Goal: Task Accomplishment & Management: Manage account settings

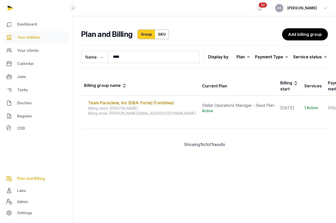
click at [44, 39] on link "Your entities" at bounding box center [36, 37] width 65 height 12
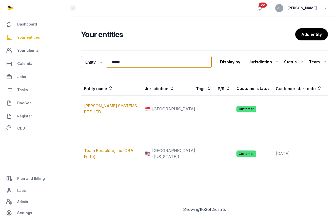
drag, startPoint x: 142, startPoint y: 67, endPoint x: 134, endPoint y: 70, distance: 9.2
click at [134, 70] on div "Entity Entity People Tags Services ***** Search Display by Jurisdiction All jur…" at bounding box center [204, 62] width 247 height 23
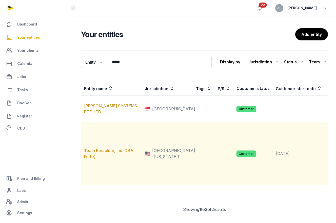
click at [111, 159] on td "Team Paraclete, Inc (DBA: Forte)" at bounding box center [111, 153] width 61 height 63
click at [110, 159] on link "Team Paraclete, Inc (DBA: Forte)" at bounding box center [109, 153] width 50 height 11
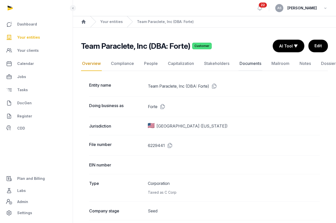
click at [245, 64] on link "Documents" at bounding box center [250, 63] width 24 height 15
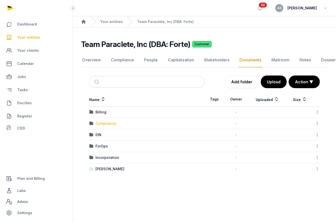
click at [110, 124] on div "Compliance" at bounding box center [105, 123] width 21 height 5
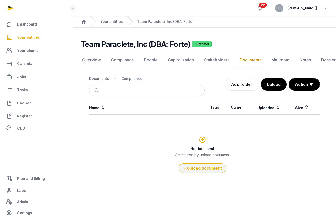
click at [200, 165] on button "Upload document" at bounding box center [202, 169] width 48 height 10
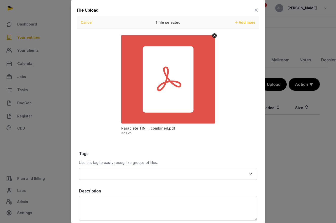
scroll to position [24, 0]
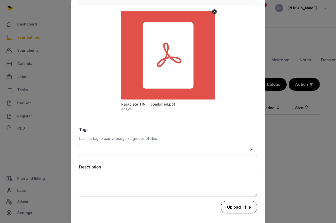
click at [236, 208] on button "Upload 1 file" at bounding box center [239, 207] width 36 height 13
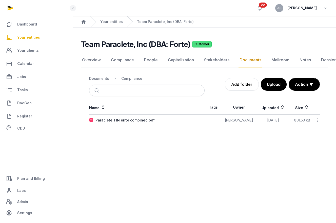
click at [34, 37] on span "Your entities" at bounding box center [28, 37] width 23 height 6
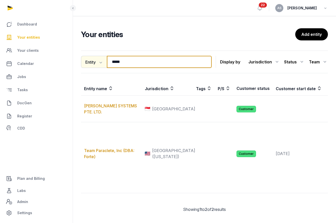
drag, startPoint x: 137, startPoint y: 60, endPoint x: 93, endPoint y: 61, distance: 43.8
click at [93, 61] on div "Entity Entity People Tags Services ***** Search" at bounding box center [146, 62] width 131 height 12
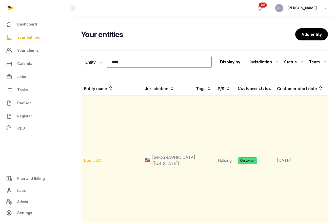
type input "****"
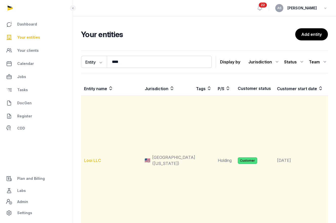
click at [89, 160] on link "Looi LLC" at bounding box center [92, 160] width 17 height 5
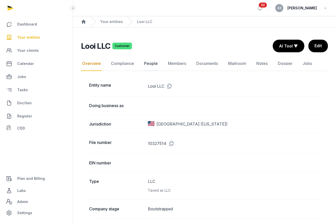
click at [151, 65] on link "People" at bounding box center [151, 63] width 16 height 15
